Goal: Task Accomplishment & Management: Manage account settings

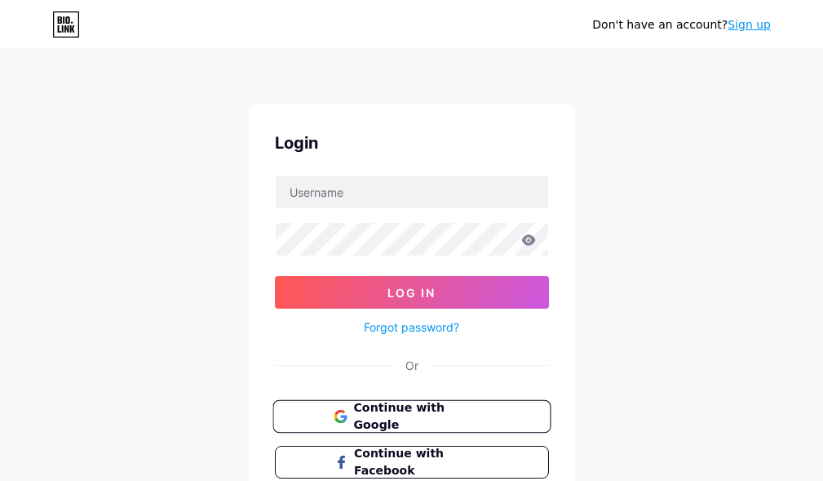
click at [434, 412] on span "Continue with Google" at bounding box center [421, 416] width 136 height 35
